Goal: Use online tool/utility: Utilize a website feature to perform a specific function

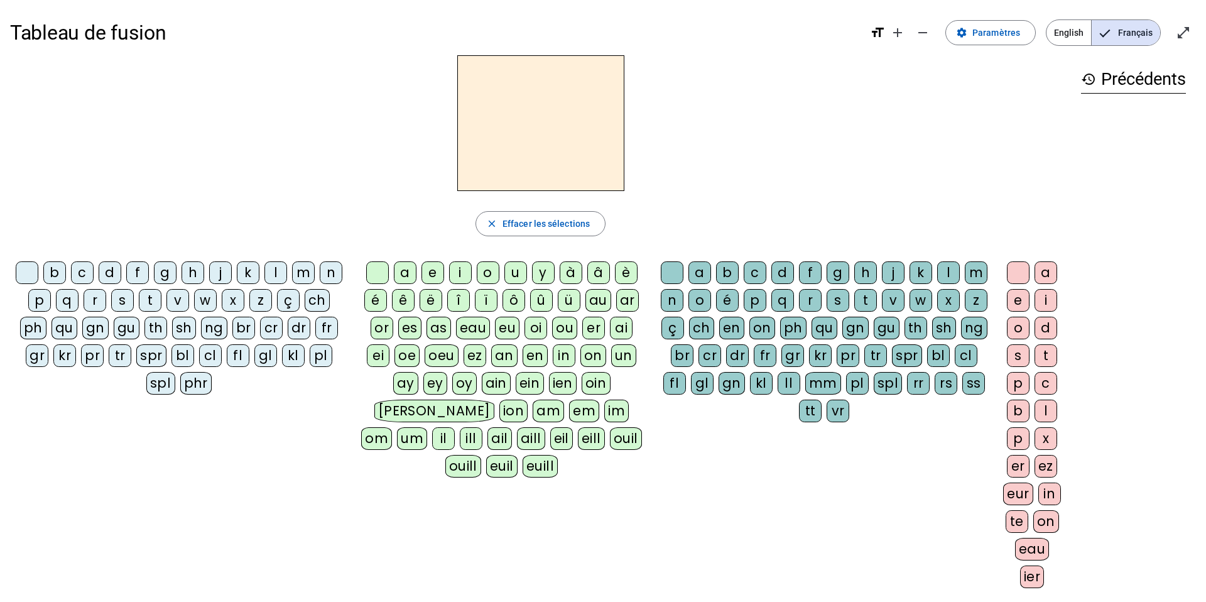
scroll to position [20, 0]
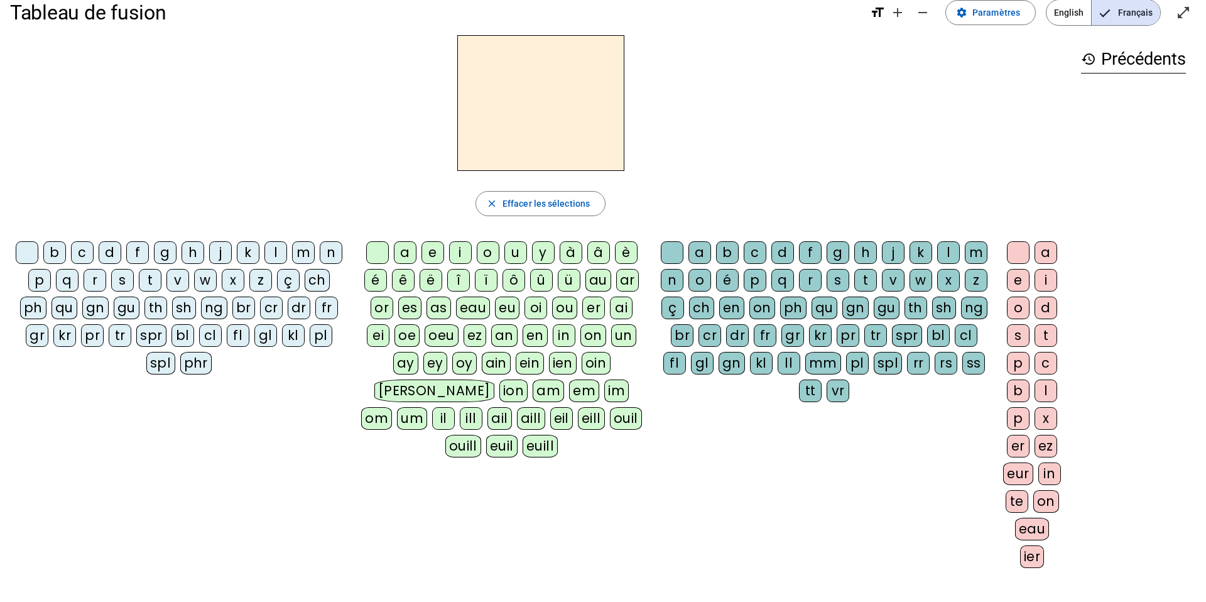
click at [309, 251] on div "m" at bounding box center [303, 252] width 23 height 23
click at [401, 251] on div "a" at bounding box center [405, 252] width 23 height 23
click at [953, 251] on div "l" at bounding box center [948, 252] width 23 height 23
click at [462, 248] on div "i" at bounding box center [460, 252] width 23 height 23
click at [124, 284] on div "s" at bounding box center [122, 280] width 23 height 23
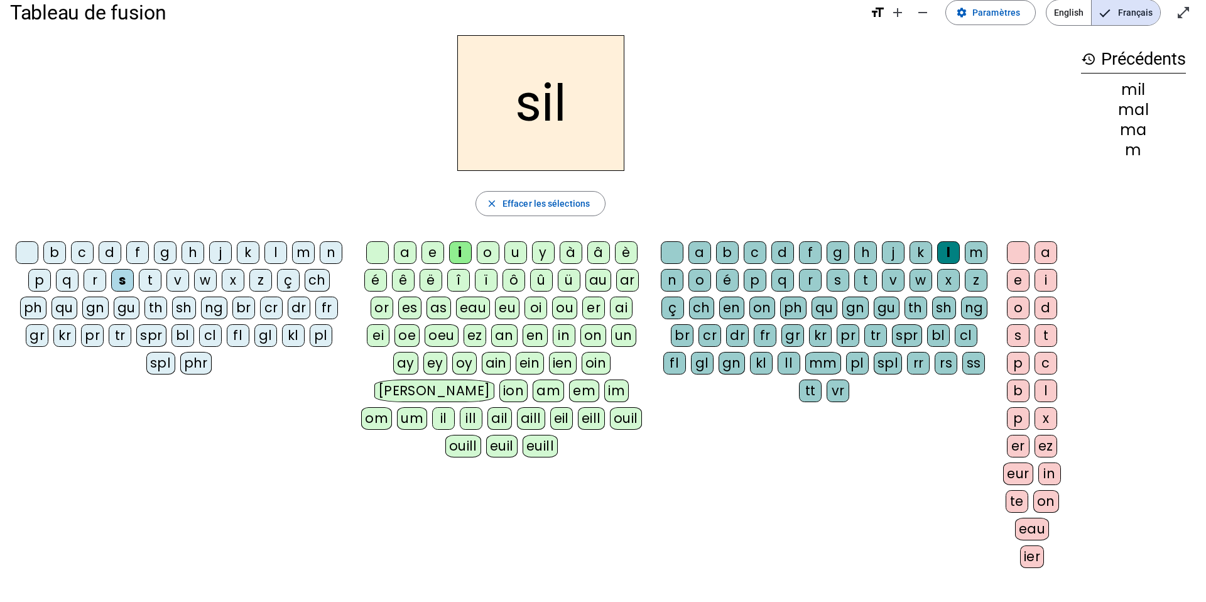
click at [669, 253] on div at bounding box center [672, 252] width 23 height 23
click at [404, 252] on div "a" at bounding box center [405, 252] width 23 height 23
click at [520, 252] on div "u" at bounding box center [515, 252] width 23 height 23
click at [105, 243] on div "d" at bounding box center [110, 252] width 23 height 23
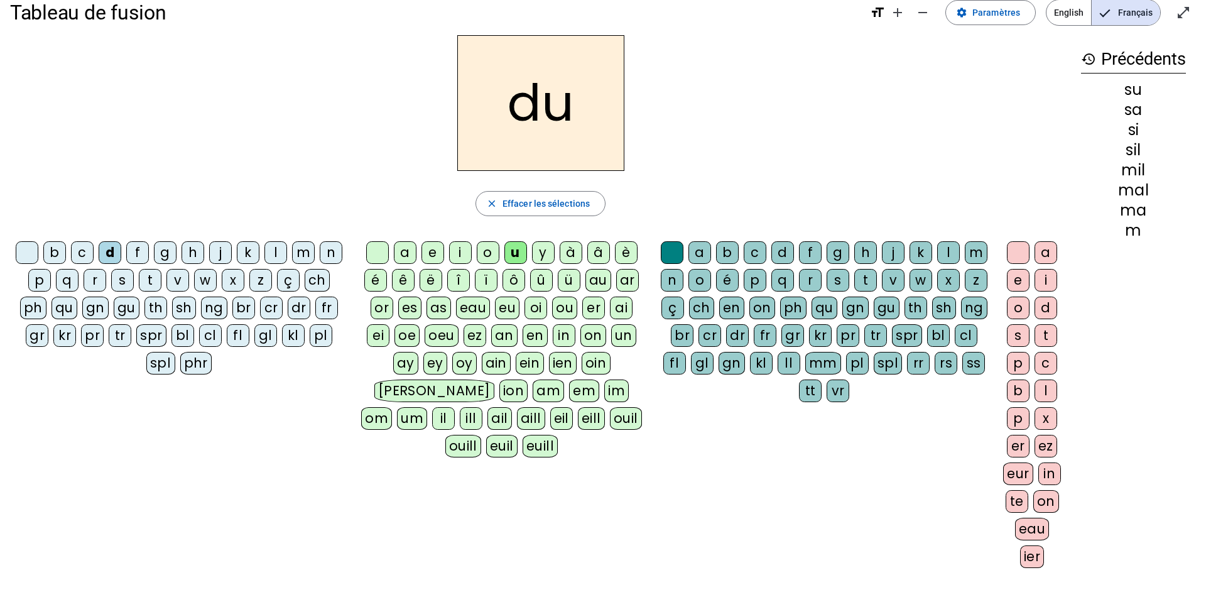
click at [122, 279] on div "s" at bounding box center [122, 280] width 23 height 23
click at [816, 278] on div "r" at bounding box center [810, 280] width 23 height 23
click at [303, 247] on div "m" at bounding box center [303, 252] width 23 height 23
click at [107, 251] on div "d" at bounding box center [110, 252] width 23 height 23
